Goal: Information Seeking & Learning: Learn about a topic

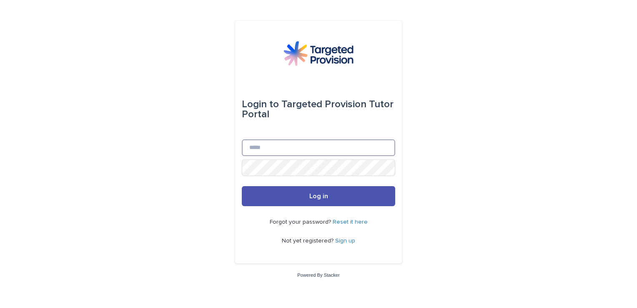
click at [284, 142] on input "Email" at bounding box center [318, 147] width 153 height 17
type input "**********"
click at [242, 186] on button "Log in" at bounding box center [318, 196] width 153 height 20
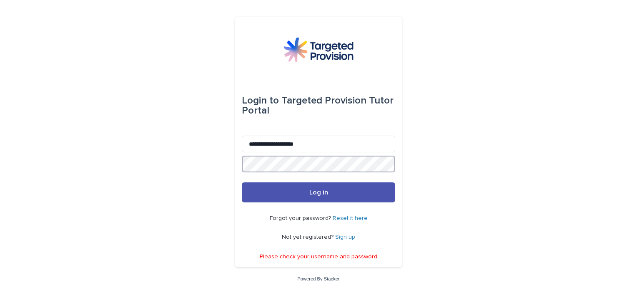
click at [242, 182] on button "Log in" at bounding box center [318, 192] width 153 height 20
click at [340, 236] on link "Sign up" at bounding box center [345, 237] width 20 height 6
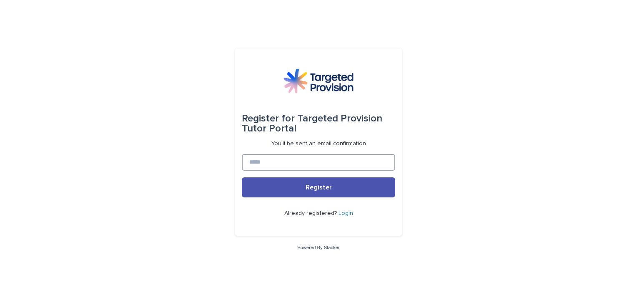
click at [266, 162] on input at bounding box center [318, 162] width 153 height 17
type input "**********"
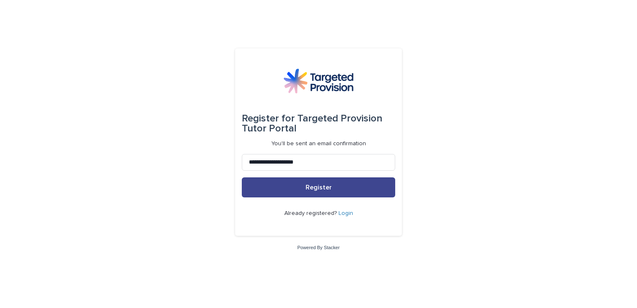
click at [333, 188] on button "Register" at bounding box center [318, 187] width 153 height 20
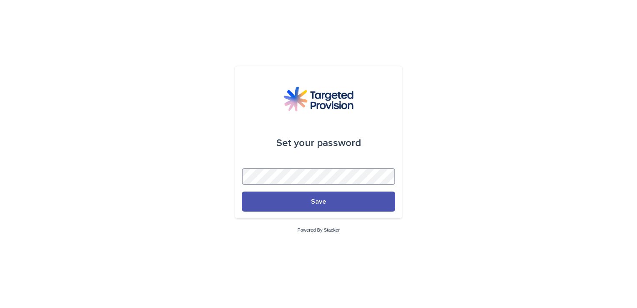
click at [242, 191] on button "Save" at bounding box center [318, 201] width 153 height 20
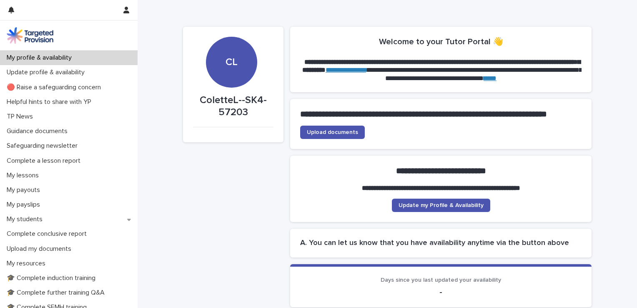
click at [366, 70] on link "**********" at bounding box center [346, 70] width 40 height 6
click at [31, 178] on p "My lessons" at bounding box center [24, 175] width 42 height 8
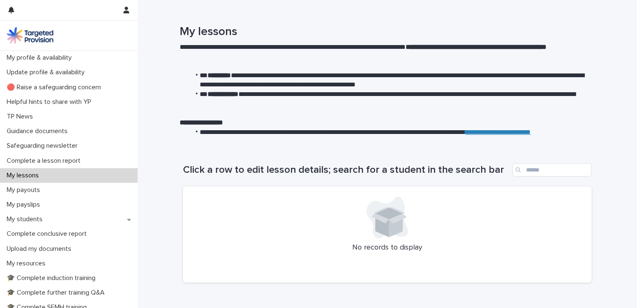
scroll to position [46, 0]
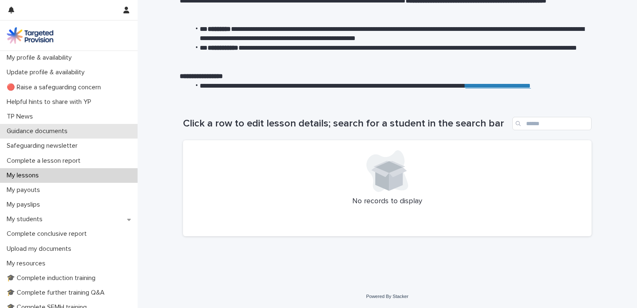
click at [58, 128] on p "Guidance documents" at bounding box center [38, 131] width 71 height 8
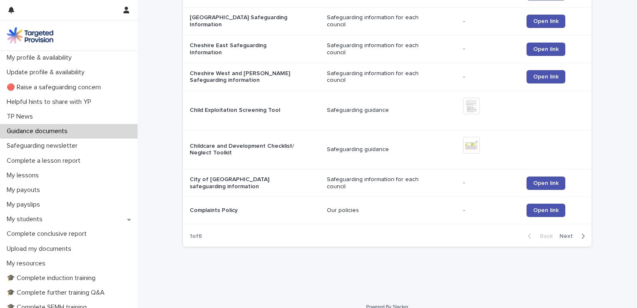
scroll to position [817, 0]
click at [565, 233] on span "Next" at bounding box center [569, 236] width 18 height 6
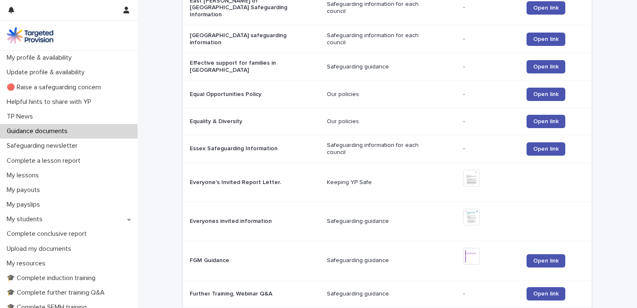
scroll to position [848, 0]
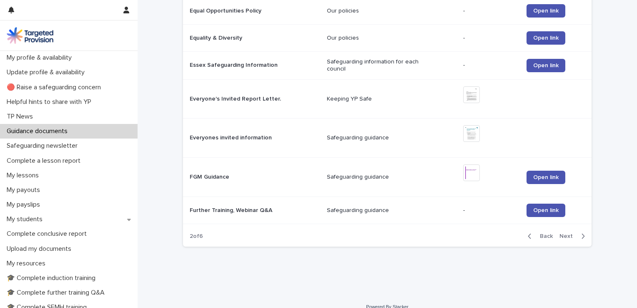
click at [564, 233] on span "Next" at bounding box center [569, 236] width 18 height 6
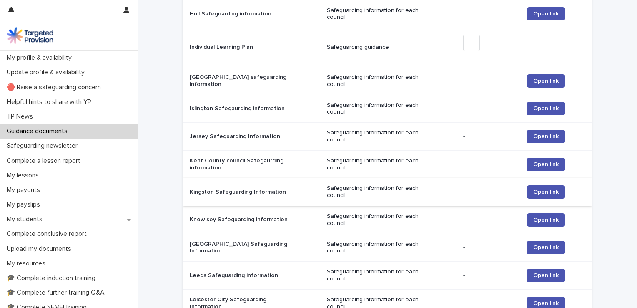
scroll to position [856, 0]
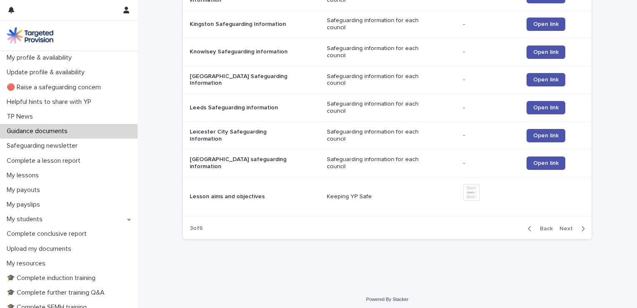
click at [561, 226] on span "Next" at bounding box center [569, 229] width 18 height 6
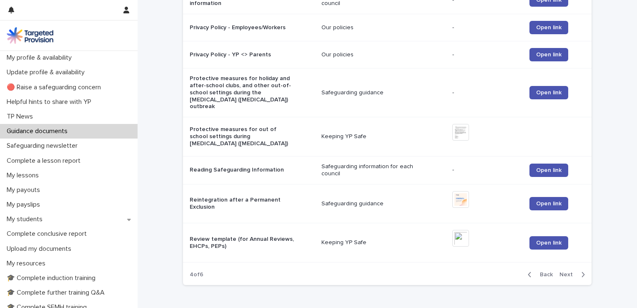
scroll to position [895, 0]
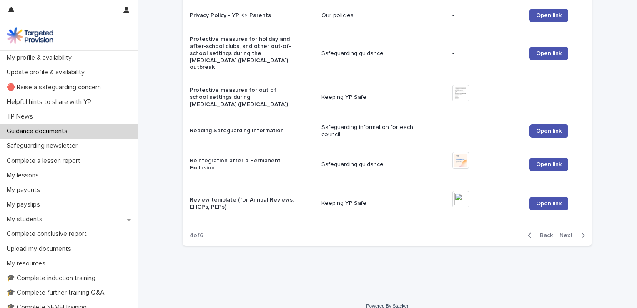
click at [562, 232] on span "Next" at bounding box center [569, 235] width 18 height 6
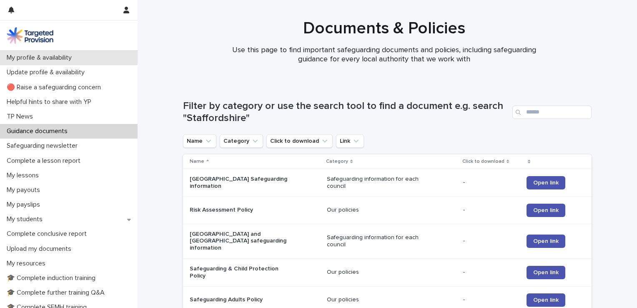
click at [23, 58] on p "My profile & availability" at bounding box center [40, 58] width 75 height 8
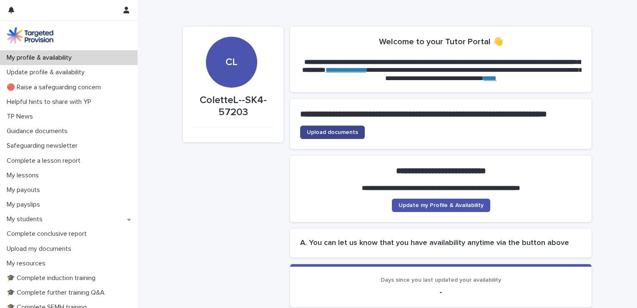
click at [342, 135] on span "Upload documents" at bounding box center [332, 132] width 51 height 6
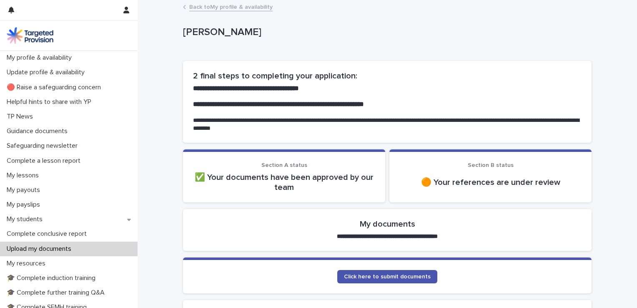
click at [202, 8] on link "Back to My profile & availability" at bounding box center [230, 7] width 83 height 10
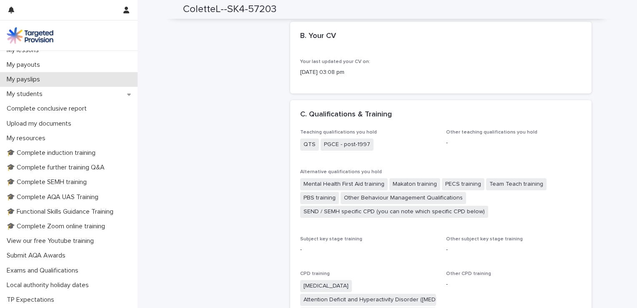
scroll to position [83, 0]
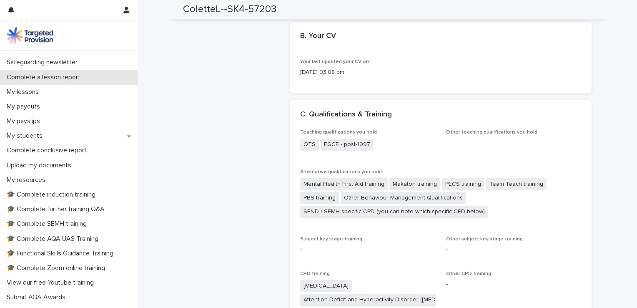
click at [74, 76] on p "Complete a lesson report" at bounding box center [45, 77] width 84 height 8
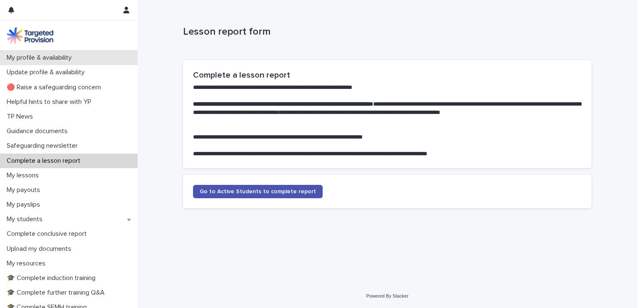
click at [55, 54] on p "My profile & availability" at bounding box center [40, 58] width 75 height 8
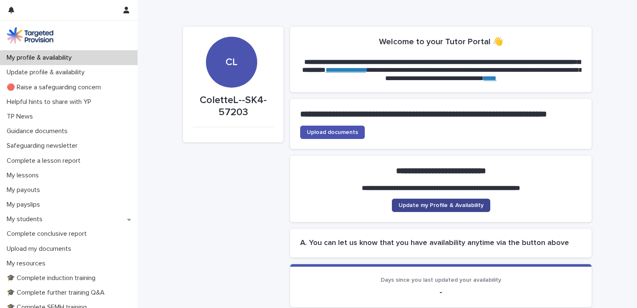
click at [420, 208] on span "Update my Profile & Availability" at bounding box center [441, 205] width 85 height 6
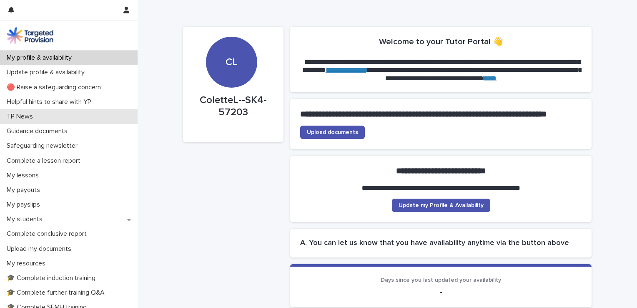
click at [32, 117] on p "TP News" at bounding box center [21, 117] width 36 height 8
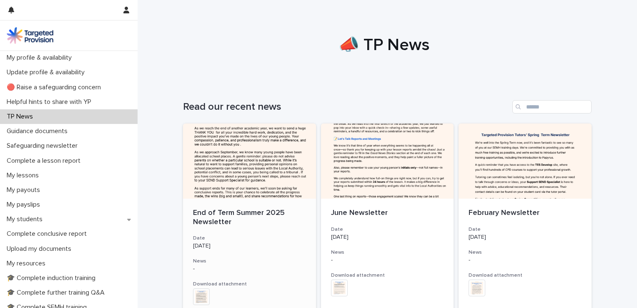
click at [231, 164] on div at bounding box center [249, 160] width 133 height 75
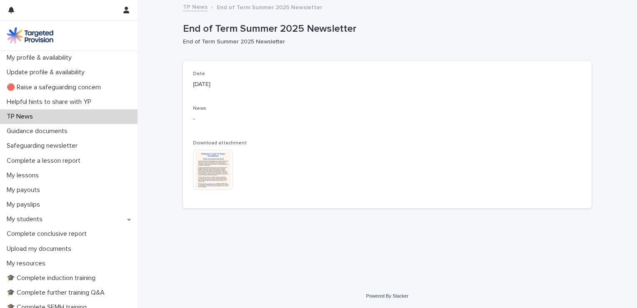
click at [214, 169] on img at bounding box center [213, 170] width 40 height 40
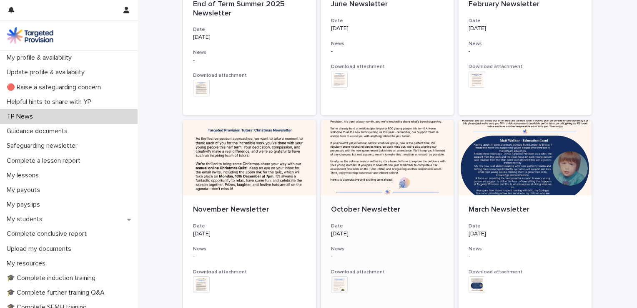
scroll to position [250, 0]
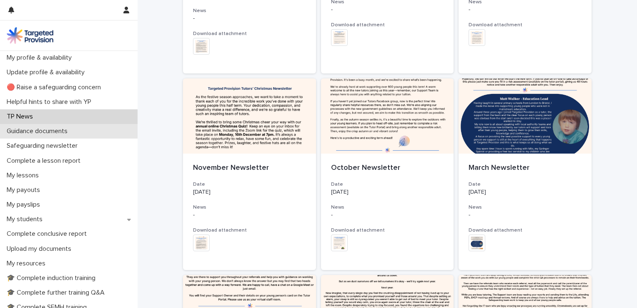
click at [45, 134] on p "Guidance documents" at bounding box center [38, 131] width 71 height 8
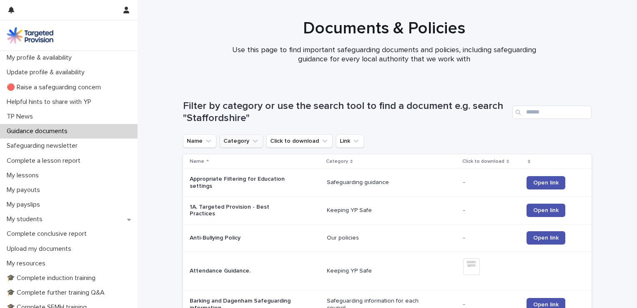
click at [240, 141] on button "Category" at bounding box center [241, 140] width 43 height 13
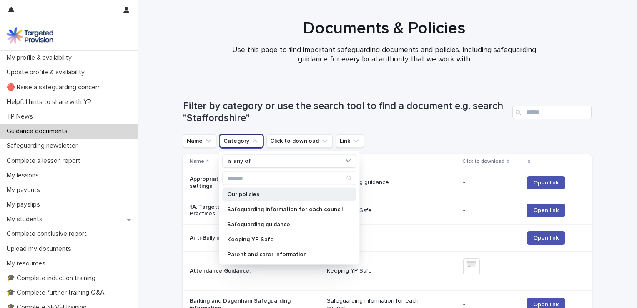
click at [252, 196] on p "Our policies" at bounding box center [285, 194] width 116 height 6
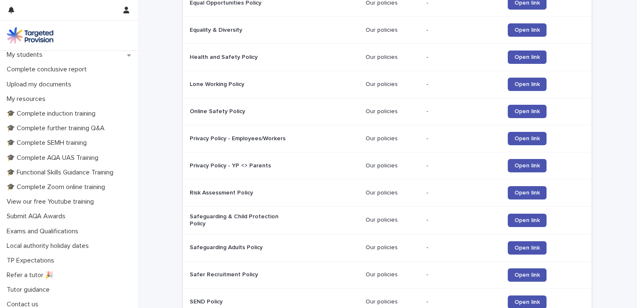
scroll to position [167, 0]
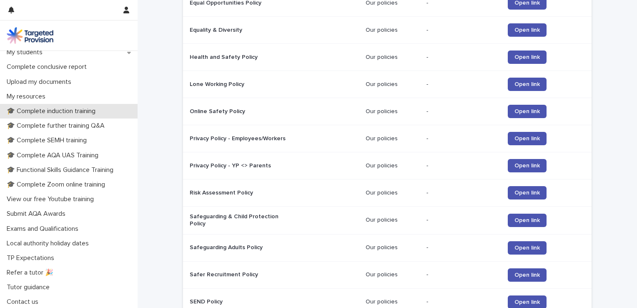
click at [73, 112] on p "🎓 Complete induction training" at bounding box center [52, 111] width 99 height 8
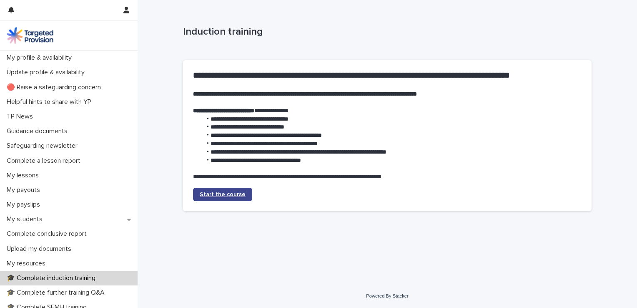
click at [229, 193] on span "Start the course" at bounding box center [223, 194] width 46 height 6
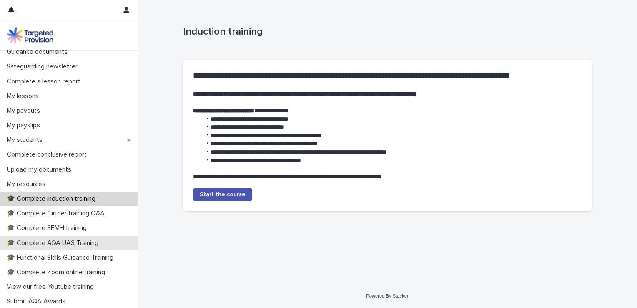
scroll to position [83, 0]
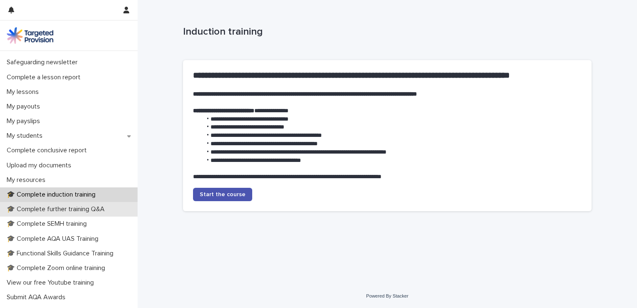
click at [55, 206] on p "🎓 Complete further training Q&A" at bounding box center [57, 209] width 108 height 8
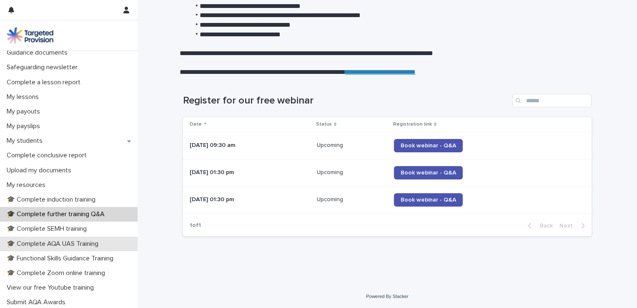
scroll to position [83, 0]
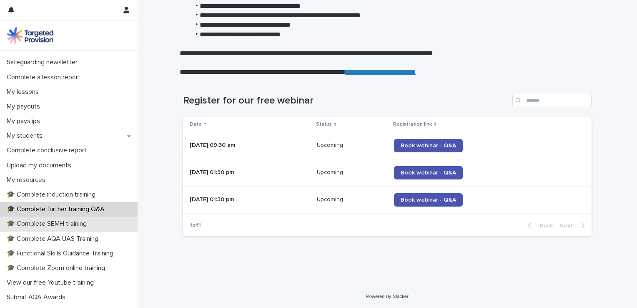
click at [77, 224] on p "🎓 Complete SEMH training" at bounding box center [48, 224] width 90 height 8
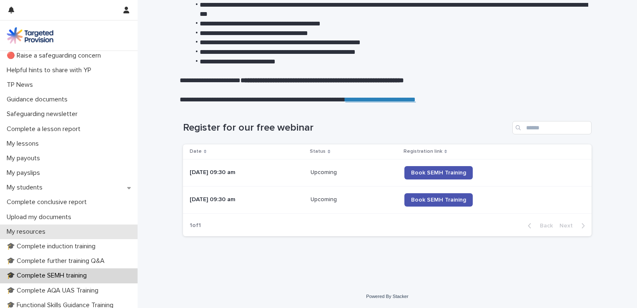
scroll to position [83, 0]
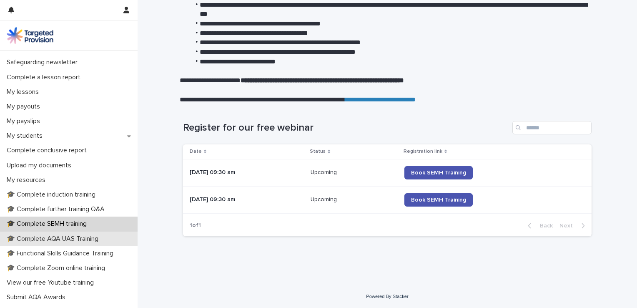
click at [62, 234] on div "🎓 Complete AQA UAS Training" at bounding box center [69, 238] width 138 height 15
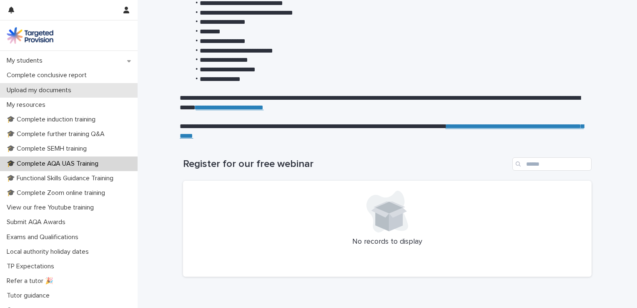
scroll to position [167, 0]
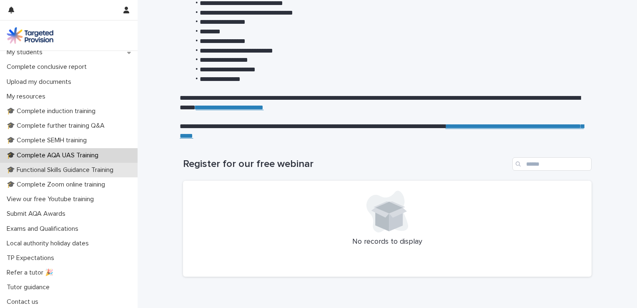
click at [51, 173] on p "🎓 Functional Skills Guidance Training" at bounding box center [61, 170] width 117 height 8
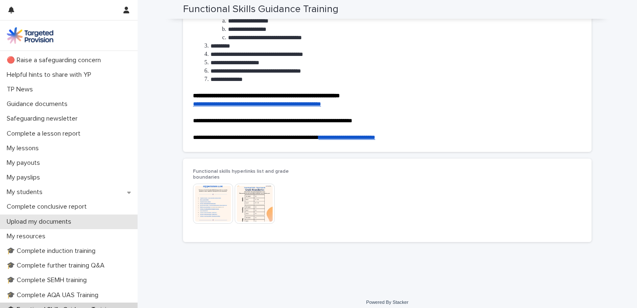
scroll to position [42, 0]
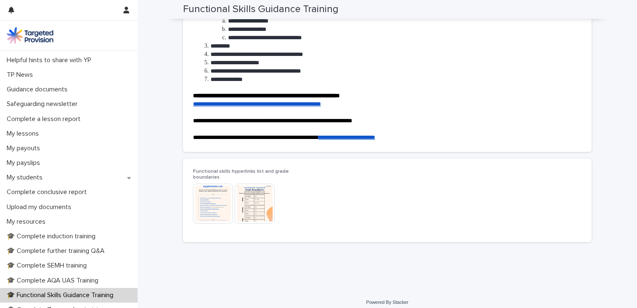
click at [214, 196] on img at bounding box center [213, 203] width 40 height 40
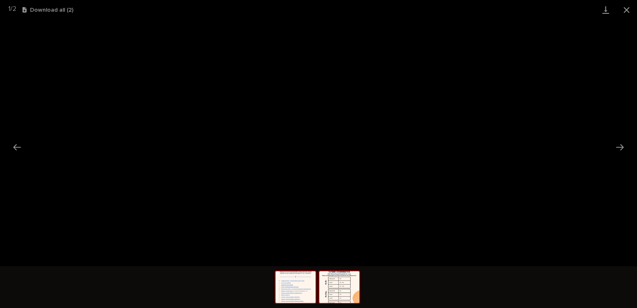
click at [345, 289] on img at bounding box center [339, 287] width 40 height 32
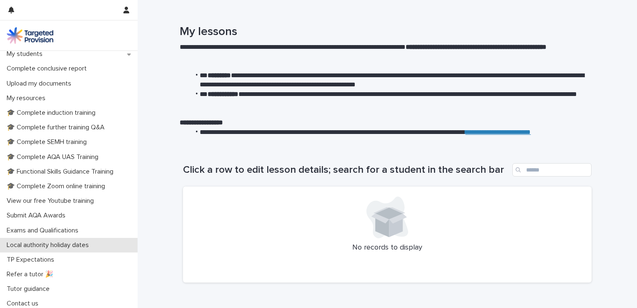
scroll to position [167, 0]
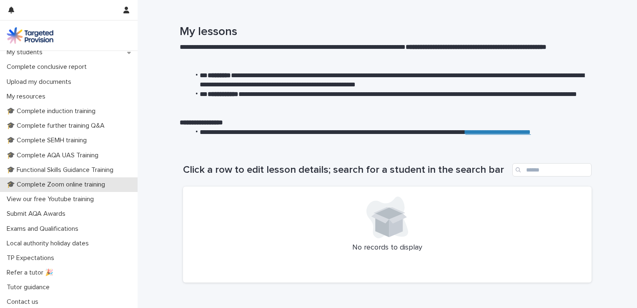
click at [65, 185] on p "🎓 Complete Zoom online training" at bounding box center [57, 185] width 108 height 8
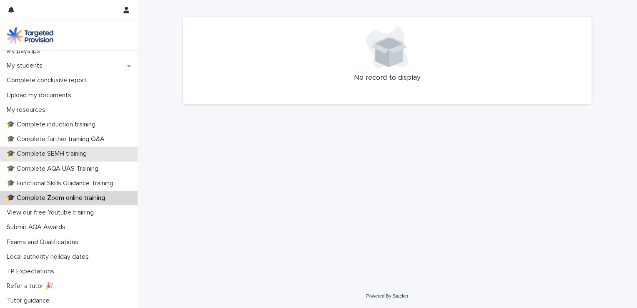
scroll to position [167, 0]
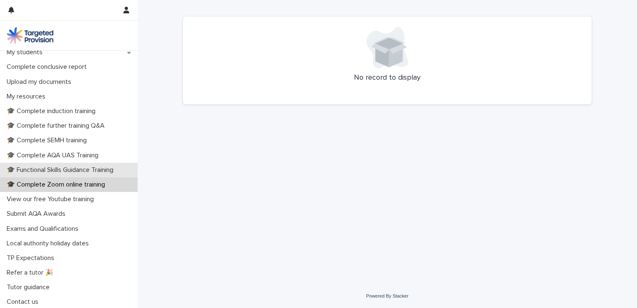
click at [62, 171] on p "🎓 Functional Skills Guidance Training" at bounding box center [61, 170] width 117 height 8
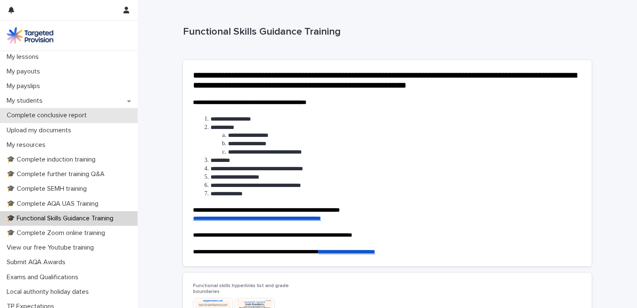
scroll to position [125, 0]
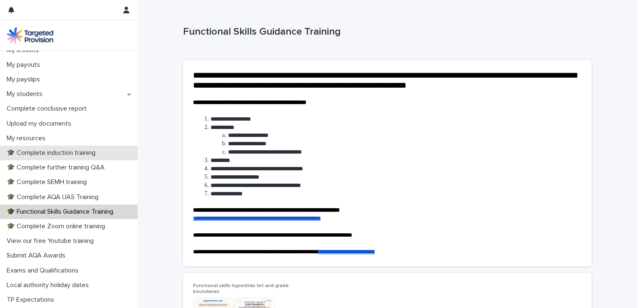
click at [61, 153] on p "🎓 Complete induction training" at bounding box center [52, 153] width 99 height 8
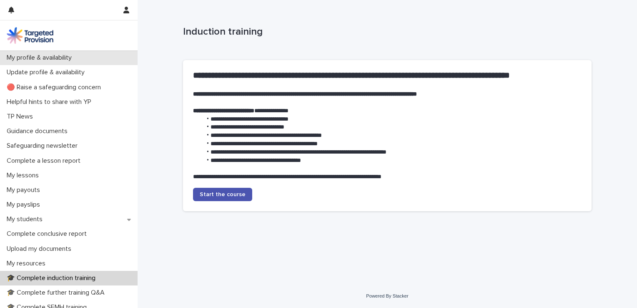
click at [64, 57] on p "My profile & availability" at bounding box center [40, 58] width 75 height 8
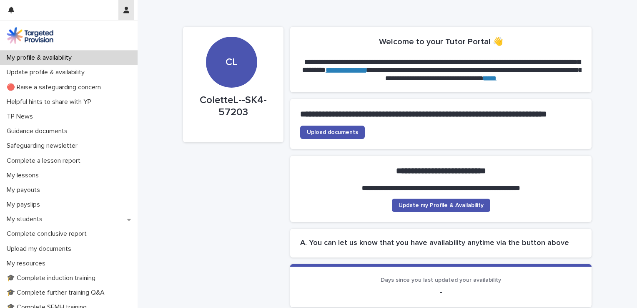
click at [125, 10] on icon "button" at bounding box center [126, 10] width 6 height 7
click at [125, 10] on div at bounding box center [318, 154] width 637 height 308
click at [36, 36] on img at bounding box center [30, 35] width 47 height 17
click at [497, 80] on link "****" at bounding box center [490, 78] width 13 height 6
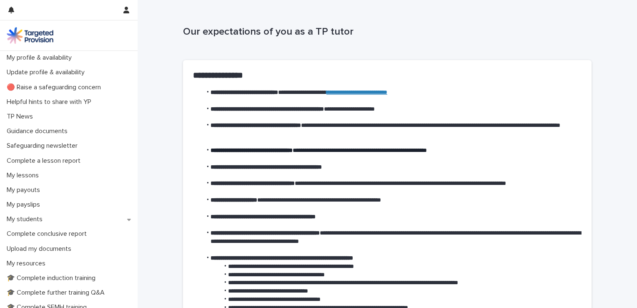
click at [30, 35] on img at bounding box center [30, 35] width 47 height 17
